Goal: Information Seeking & Learning: Learn about a topic

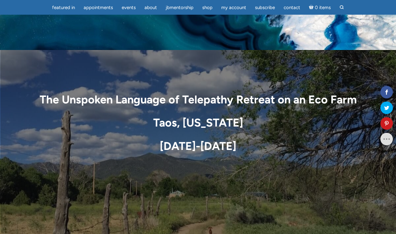
scroll to position [2889, 0]
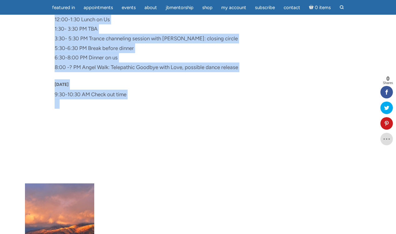
click at [65, 54] on p "Thursday, August 28 9:00-10:00 AM Breathwork with Jon 10:00-10:15 AM Break 10:1…" at bounding box center [198, 24] width 287 height 96
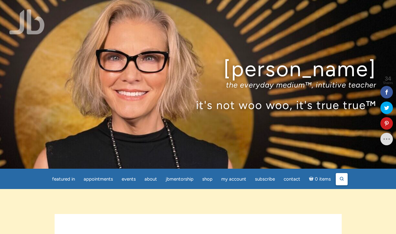
click at [339, 177] on link "Search" at bounding box center [342, 179] width 12 height 12
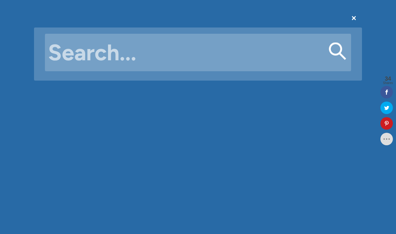
click at [213, 51] on input "Search for:" at bounding box center [198, 52] width 306 height 37
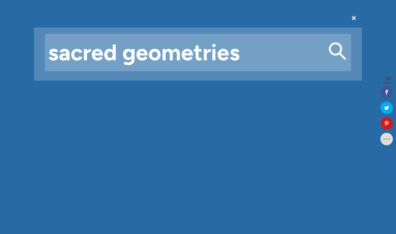
type input "sacred geometries"
click at [329, 42] on button "Search" at bounding box center [337, 50] width 17 height 17
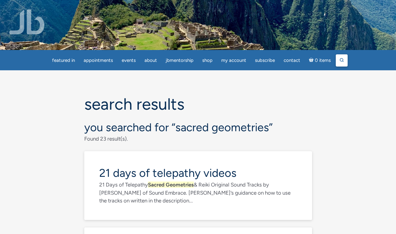
click at [343, 58] on icon at bounding box center [342, 60] width 4 height 4
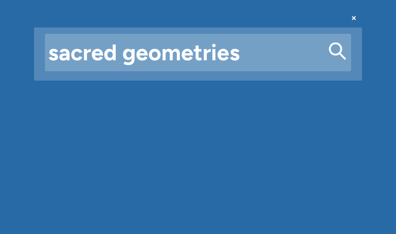
click at [203, 57] on input "sacred geometries" at bounding box center [198, 52] width 306 height 37
click at [182, 60] on input "sacred geometeries" at bounding box center [198, 52] width 306 height 37
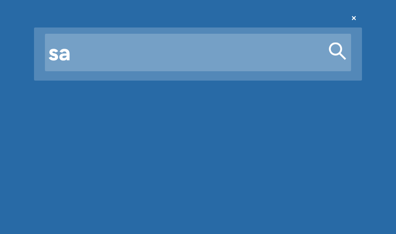
type input "s"
type input "21 days"
click at [329, 42] on button "Search" at bounding box center [337, 50] width 17 height 17
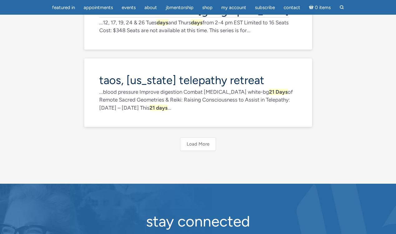
scroll to position [441, 0]
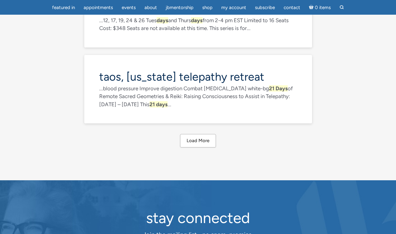
click at [206, 144] on button "Load More" at bounding box center [198, 140] width 36 height 13
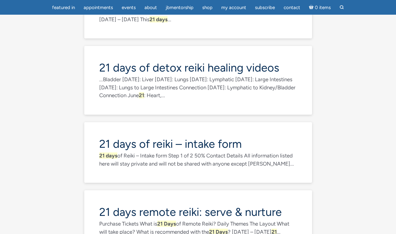
scroll to position [529, 0]
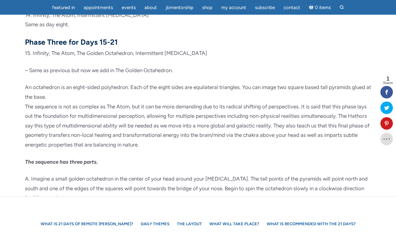
scroll to position [1942, 0]
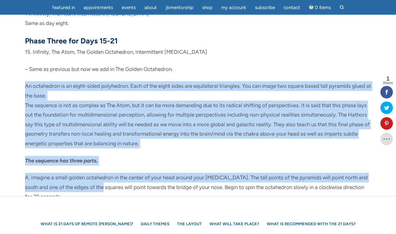
drag, startPoint x: 13, startPoint y: 79, endPoint x: 110, endPoint y: 191, distance: 148.2
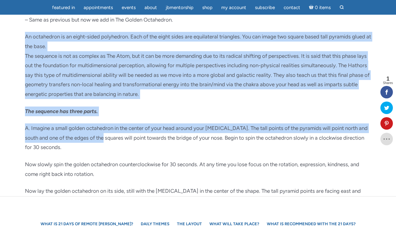
scroll to position [1989, 0]
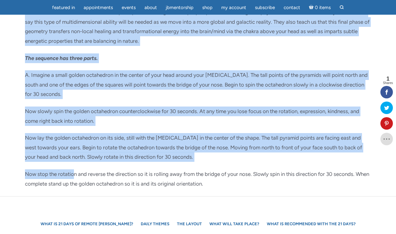
scroll to position [2061, 0]
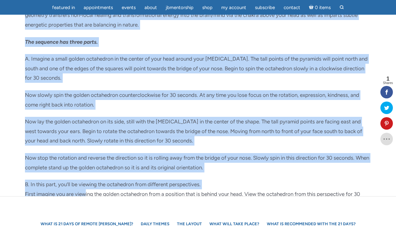
drag, startPoint x: 22, startPoint y: 37, endPoint x: 83, endPoint y: 191, distance: 164.7
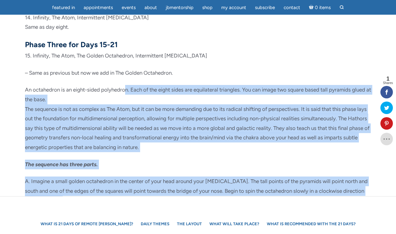
scroll to position [1928, 0]
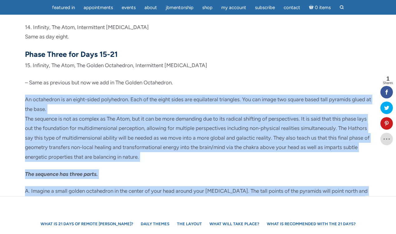
drag, startPoint x: 279, startPoint y: 138, endPoint x: 21, endPoint y: 93, distance: 261.6
copy div "An octahedron is an eight-sided polyhedron. Each of the eight sides are equilat…"
